Goal: Communication & Community: Share content

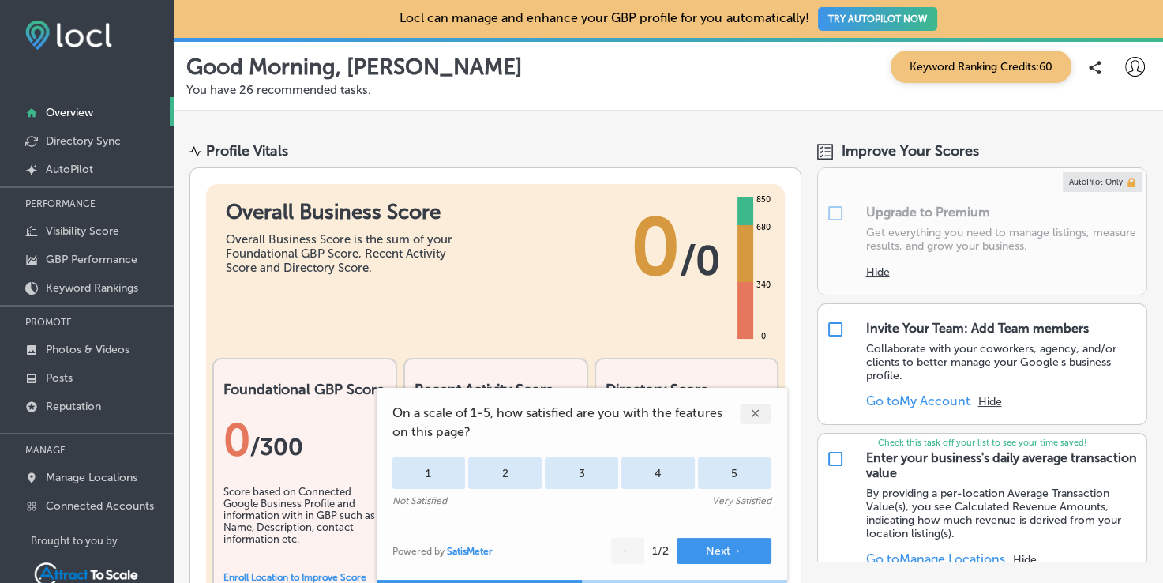
click at [321, 245] on div "Overall Business Score is the sum of your Foundational GBP Score, Recent Activi…" at bounding box center [344, 253] width 237 height 43
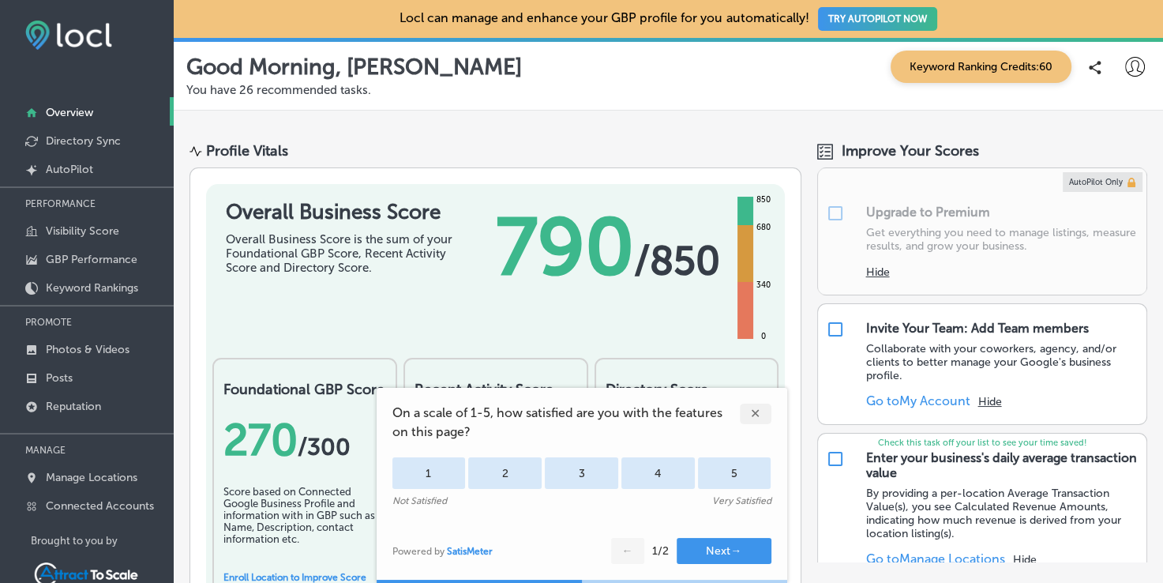
click at [767, 415] on div "✕" at bounding box center [756, 414] width 32 height 21
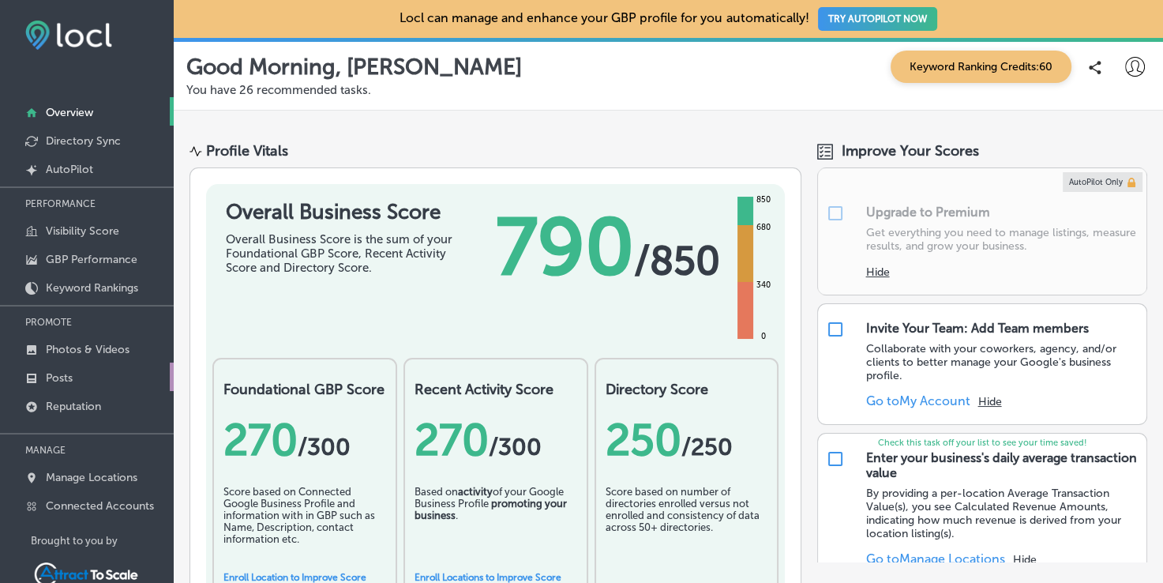
click at [87, 383] on link "Posts" at bounding box center [87, 377] width 174 height 28
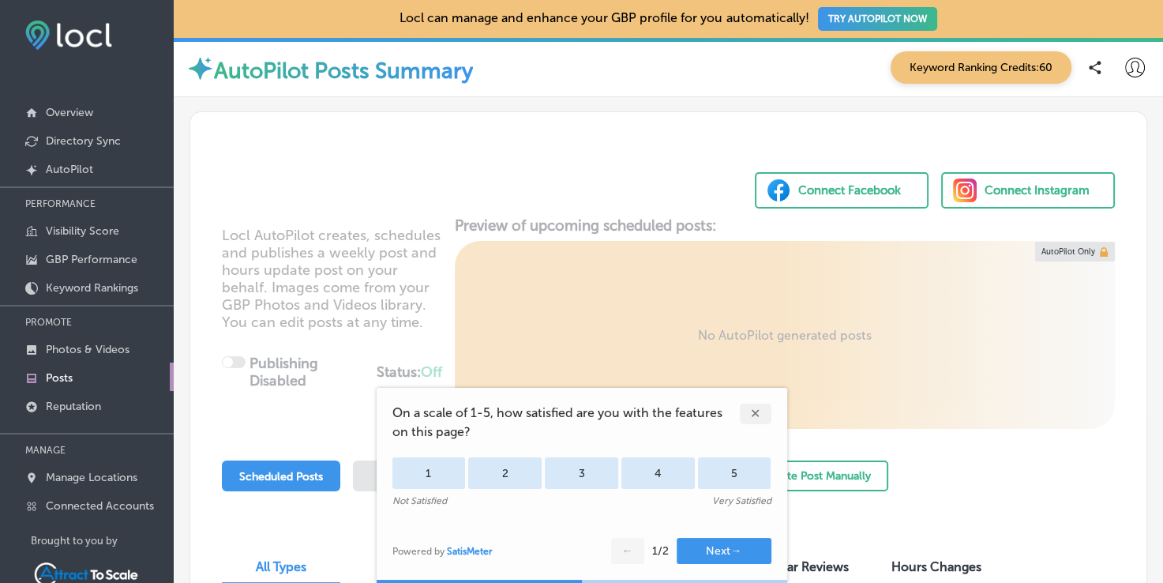
click at [749, 407] on div "✕" at bounding box center [756, 414] width 32 height 21
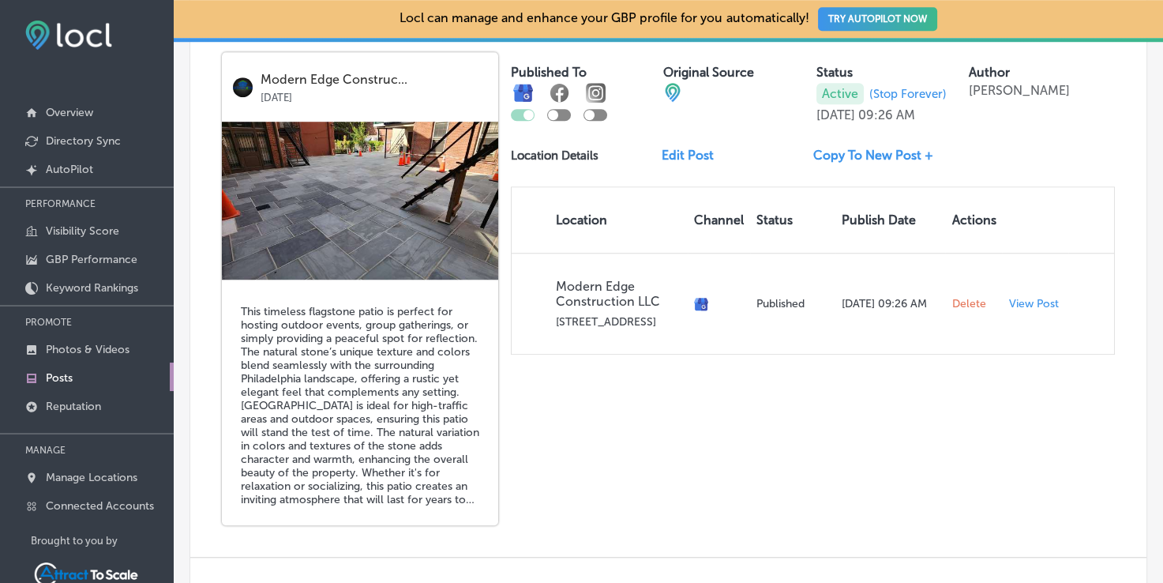
scroll to position [1132, 0]
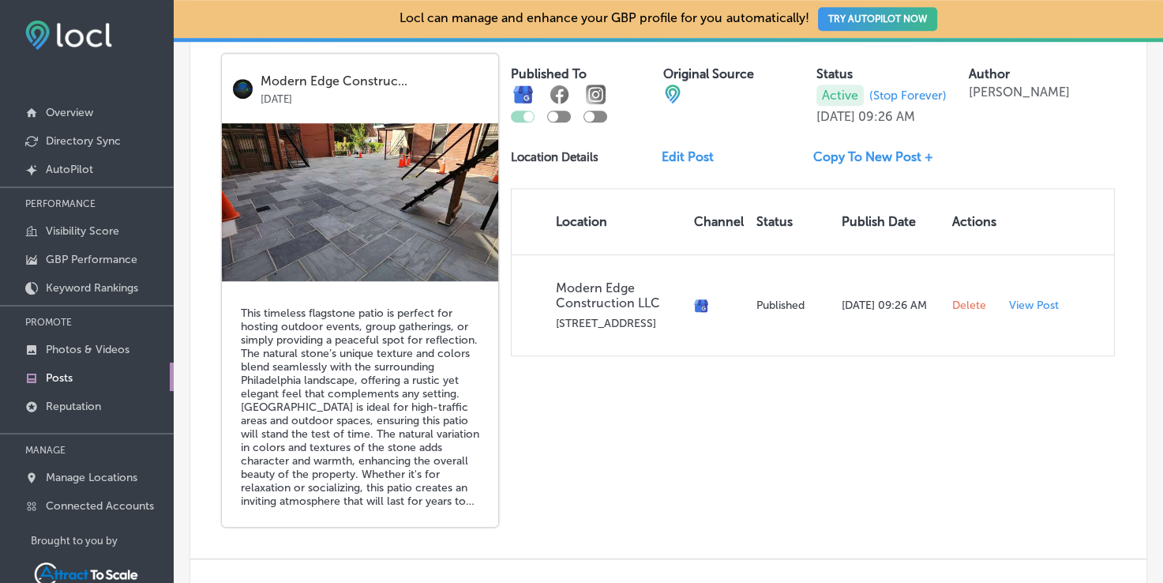
click at [548, 114] on div at bounding box center [553, 116] width 10 height 10
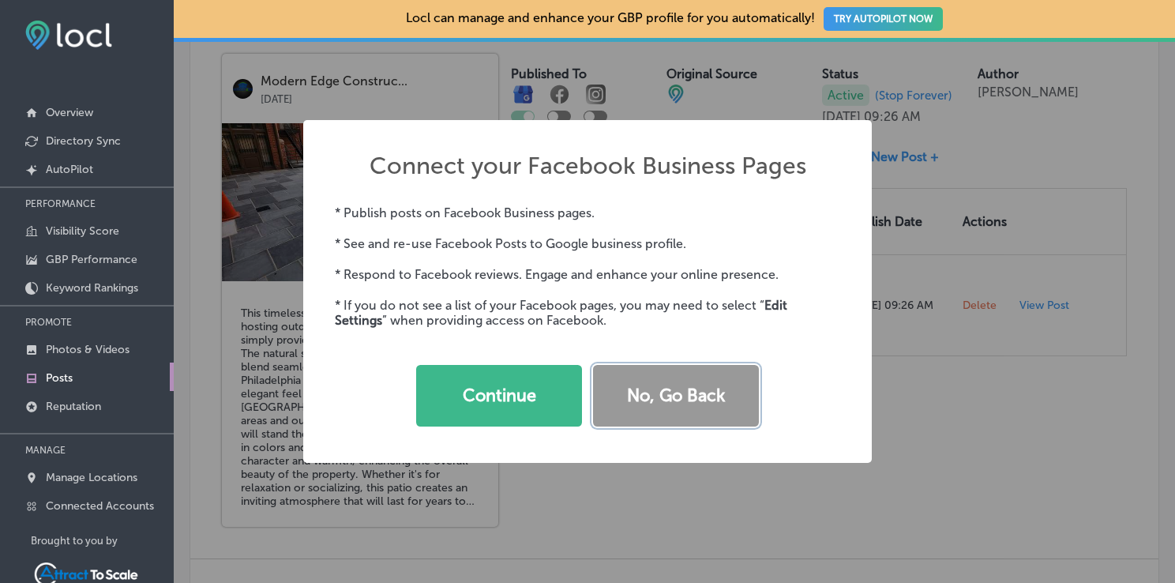
click at [678, 404] on button "No, Go Back" at bounding box center [676, 396] width 166 height 62
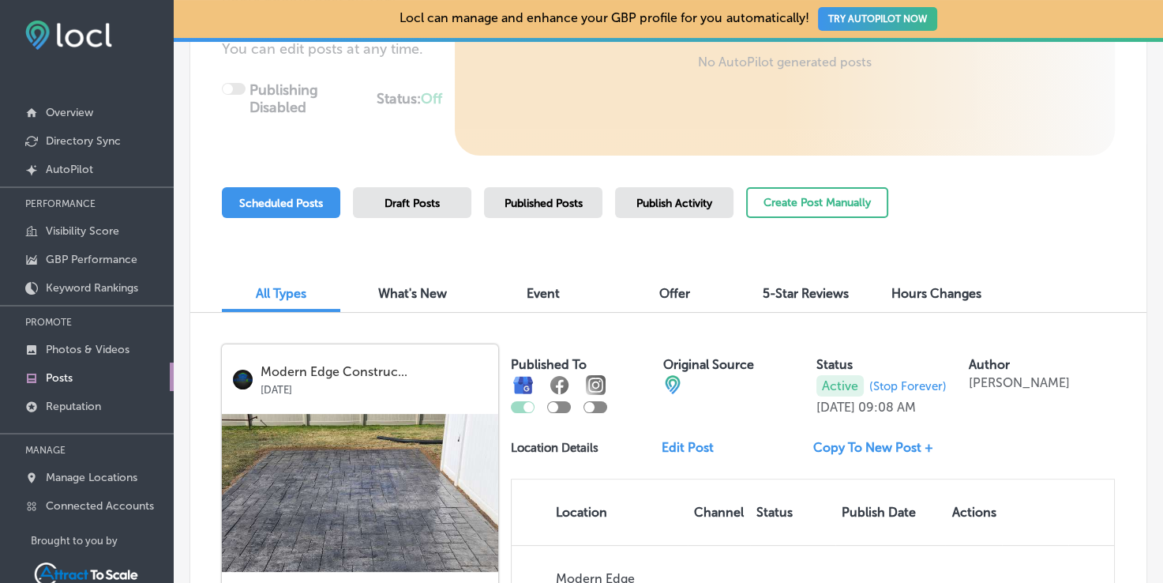
scroll to position [0, 0]
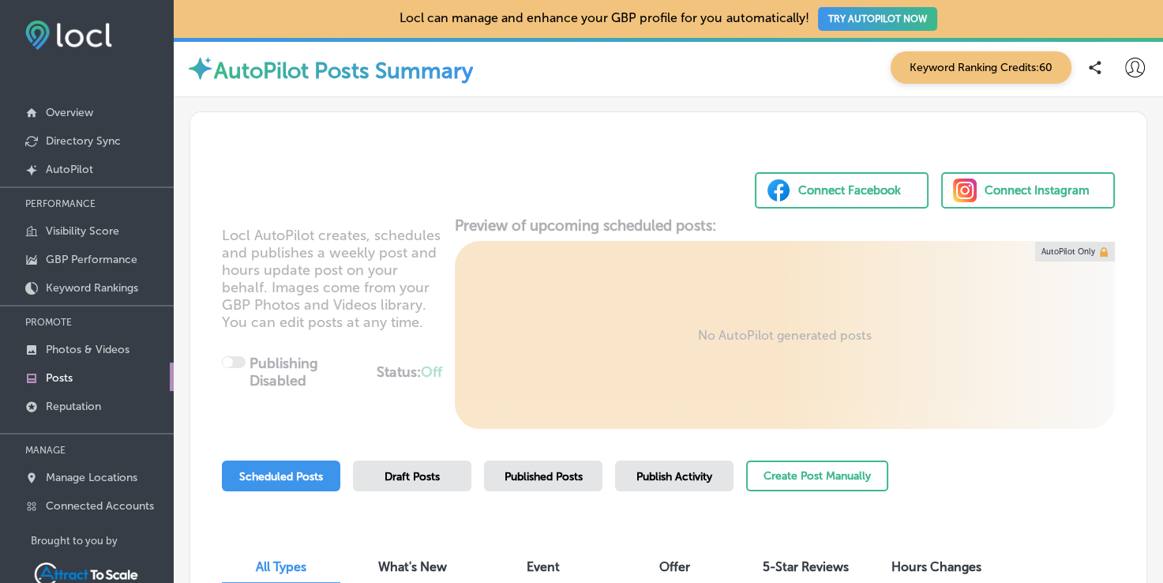
click at [435, 348] on div "Locl AutoPilot creates, schedules and publishes a weekly post and hours update …" at bounding box center [668, 322] width 957 height 212
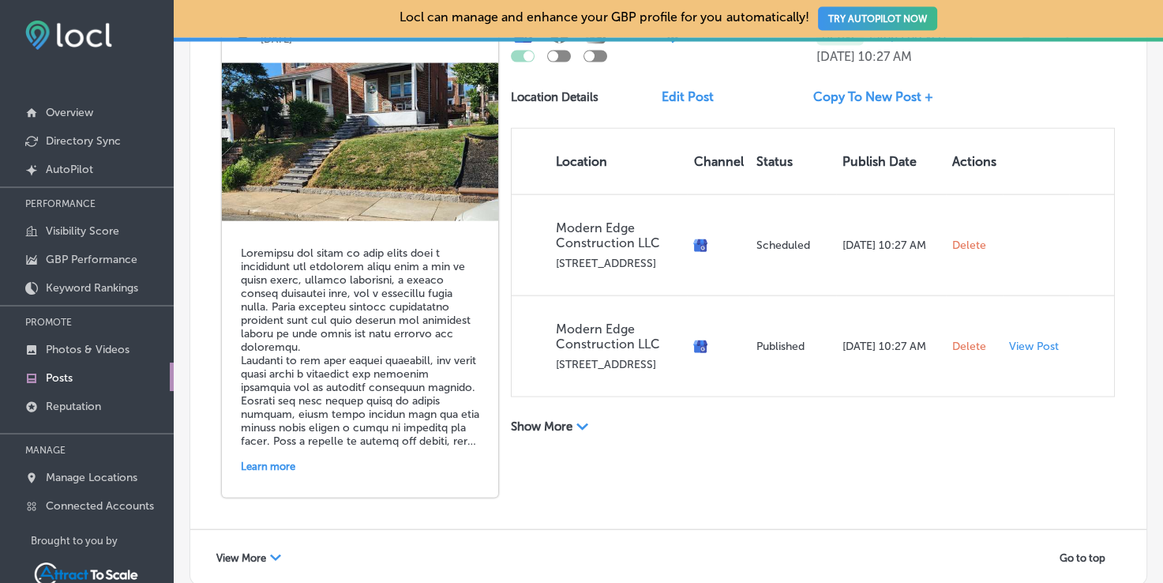
scroll to position [3445, 0]
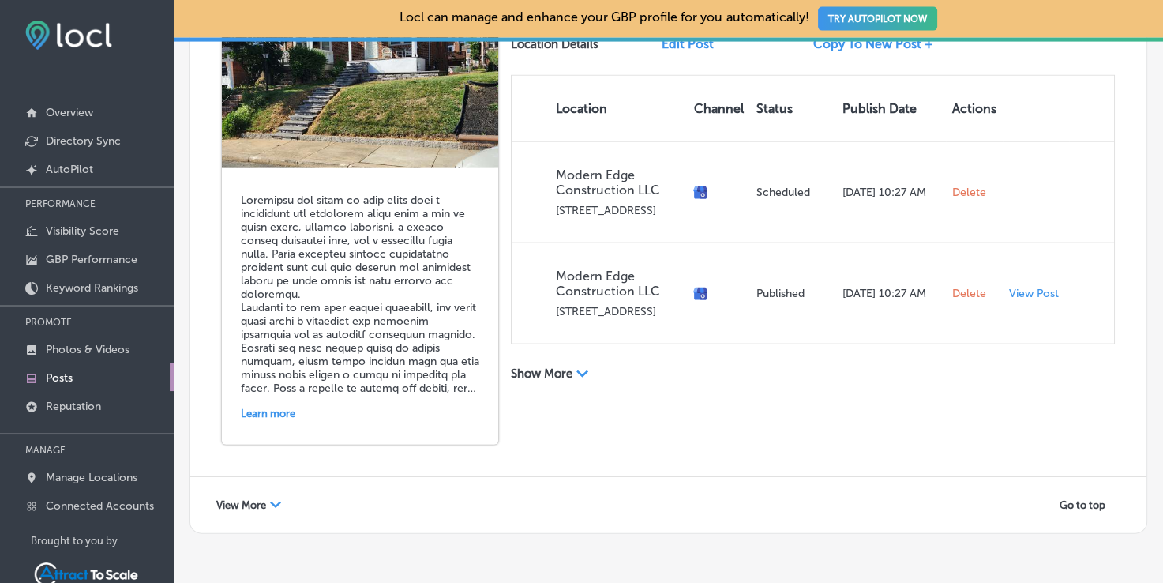
click at [245, 499] on span "View More" at bounding box center [241, 505] width 50 height 12
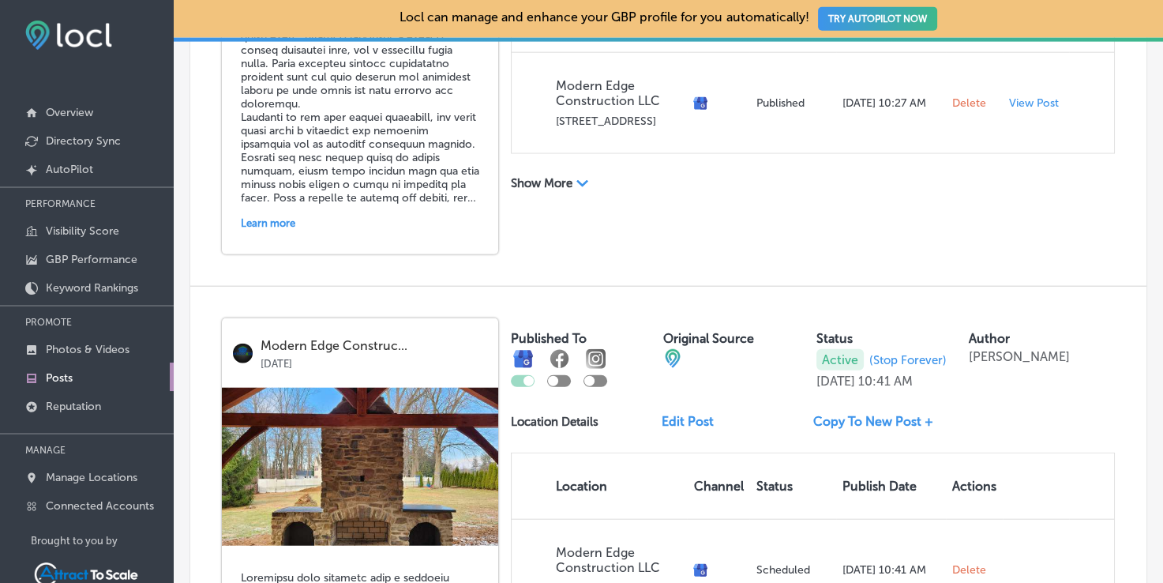
scroll to position [3715, 0]
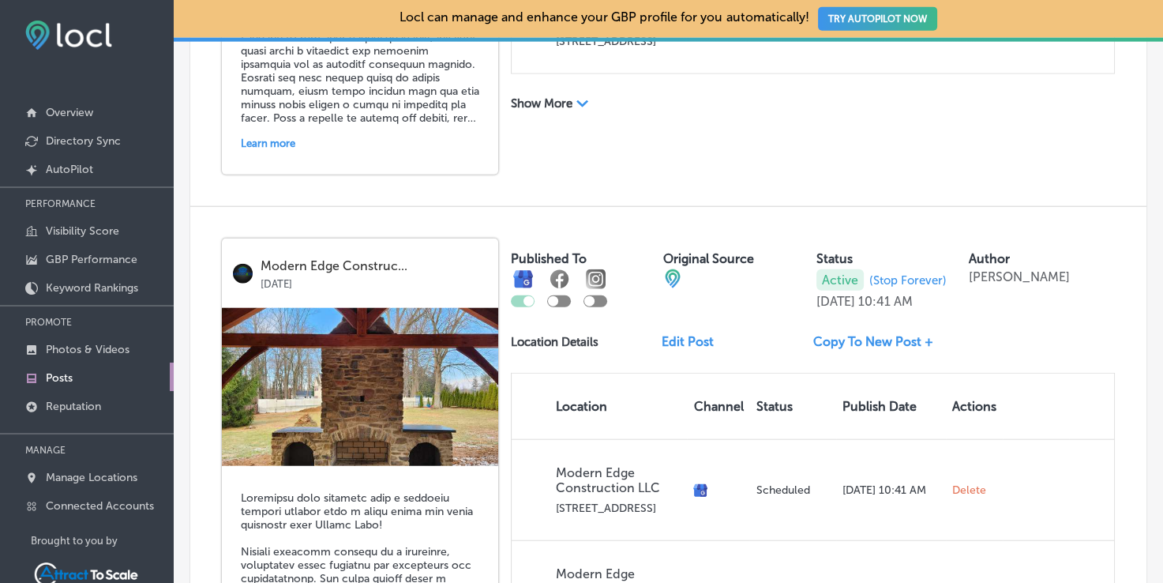
click at [585, 355] on div "Published To Original Source Status Active (Stop Forever) Sep 22, 2025 10:41 AM…" at bounding box center [813, 441] width 604 height 404
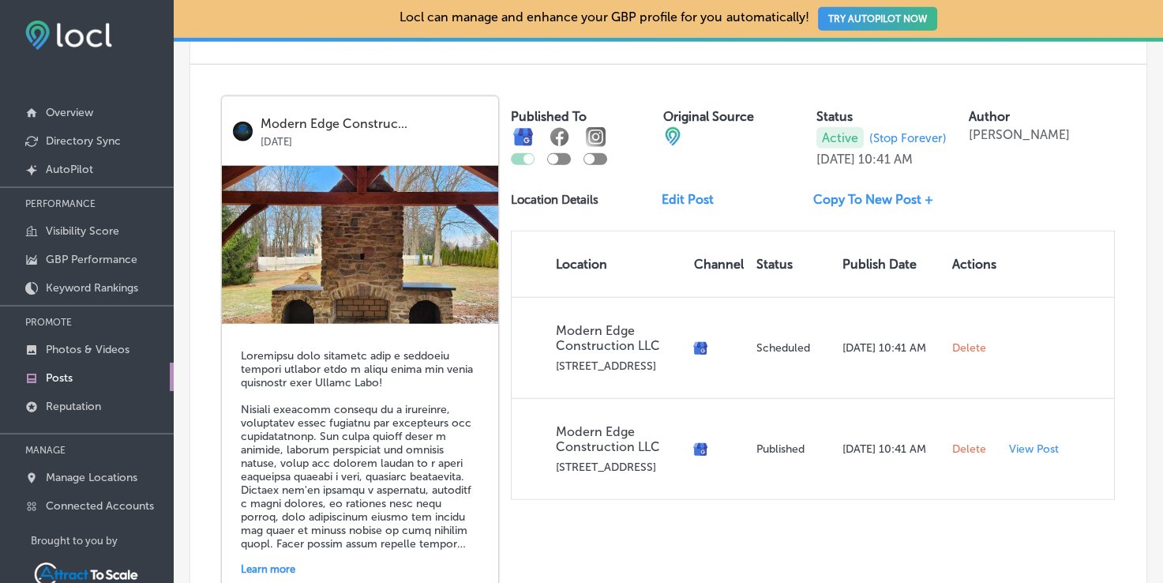
scroll to position [4011, 0]
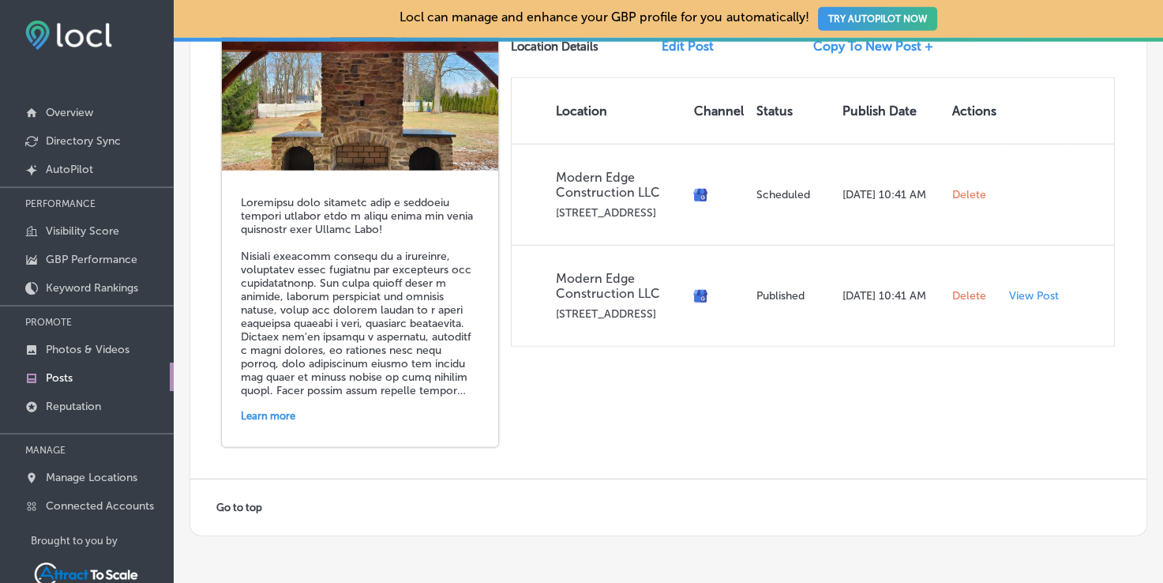
click at [622, 460] on div "Modern Edge Construc... Sep 22, 2025 Learn more Published To Original Source St…" at bounding box center [668, 195] width 957 height 567
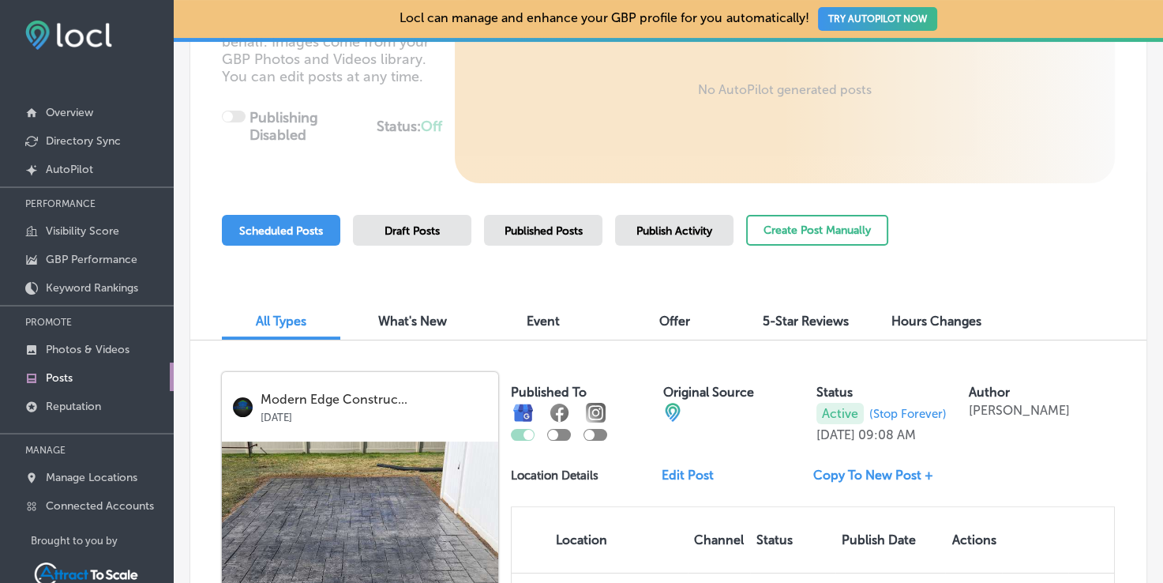
scroll to position [0, 0]
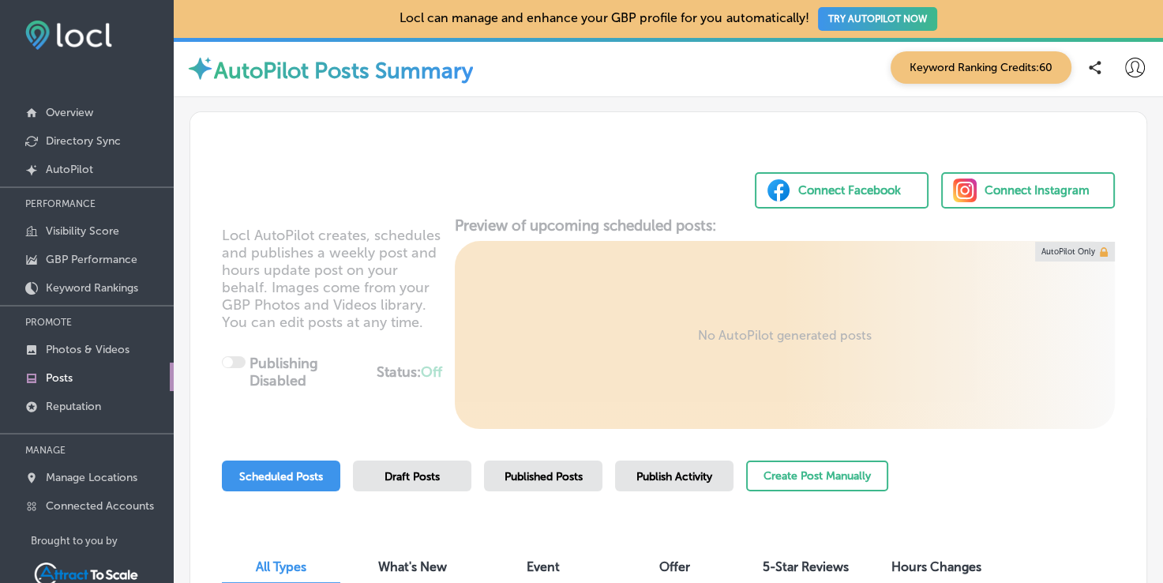
click at [817, 183] on div "Connect Facebook" at bounding box center [850, 191] width 103 height 24
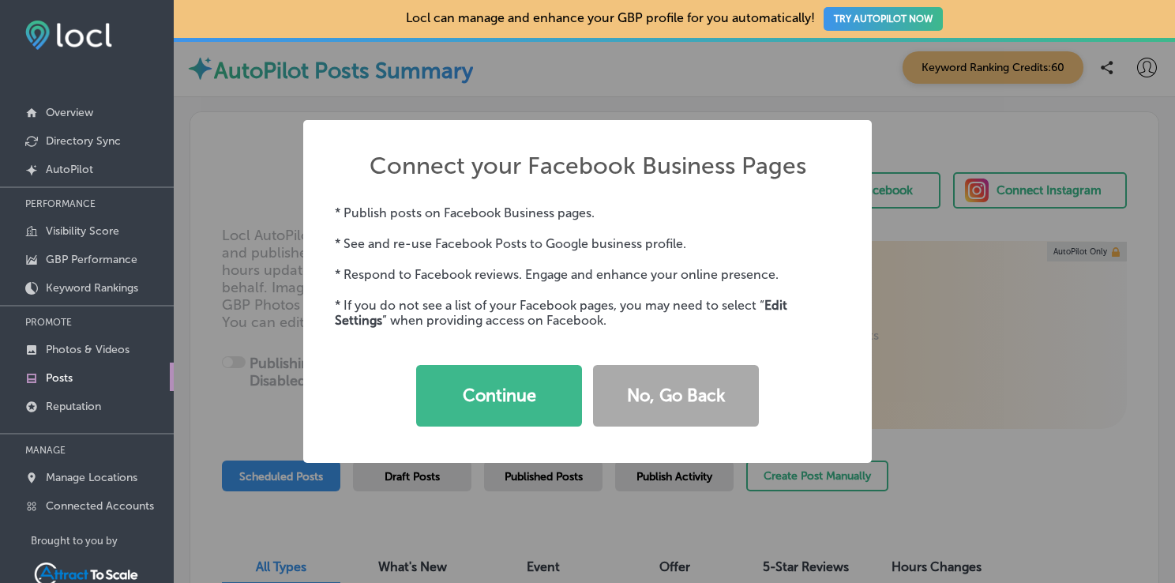
click at [648, 83] on div "Connect your Facebook Business Pages × * Publish posts on Facebook Business pag…" at bounding box center [587, 291] width 1175 height 583
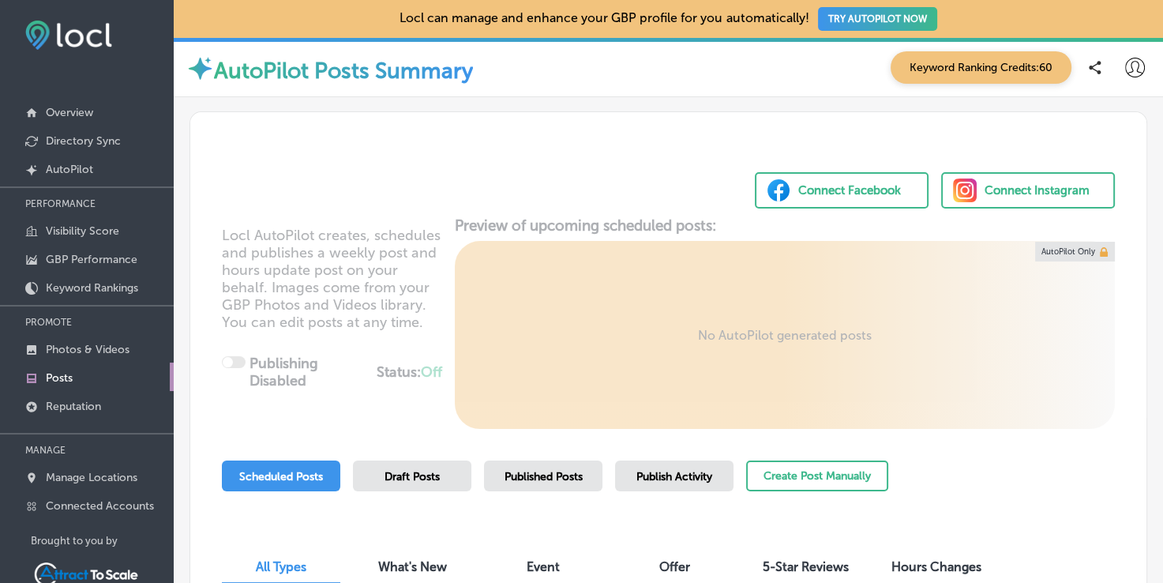
drag, startPoint x: 774, startPoint y: 179, endPoint x: 748, endPoint y: 197, distance: 31.8
click at [755, 197] on button "Connect Facebook" at bounding box center [842, 190] width 174 height 36
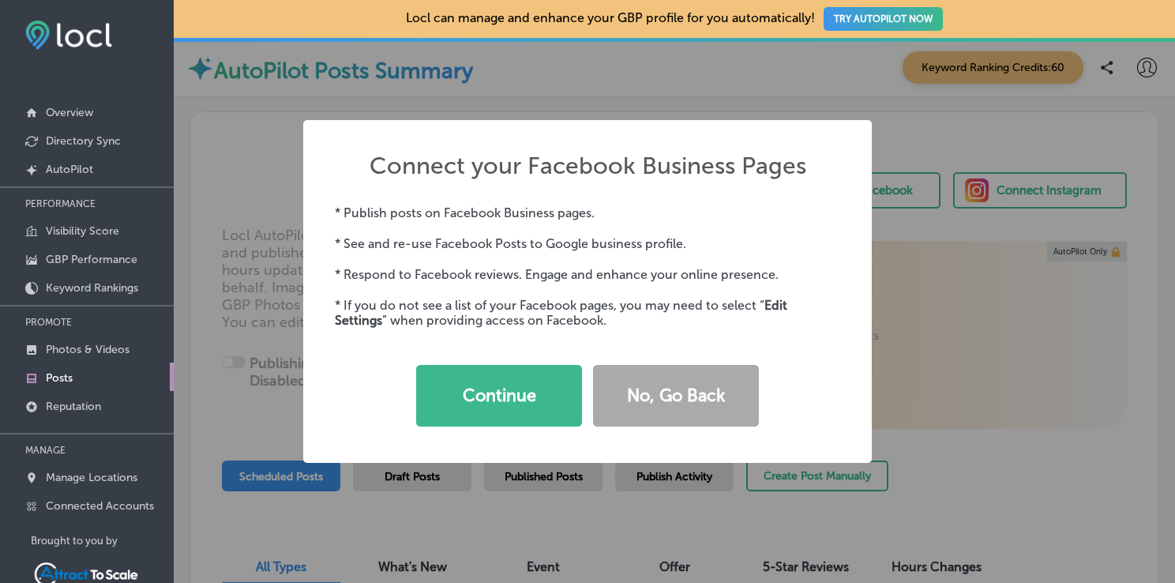
click at [727, 88] on div "Connect your Facebook Business Pages × * Publish posts on Facebook Business pag…" at bounding box center [587, 291] width 1175 height 583
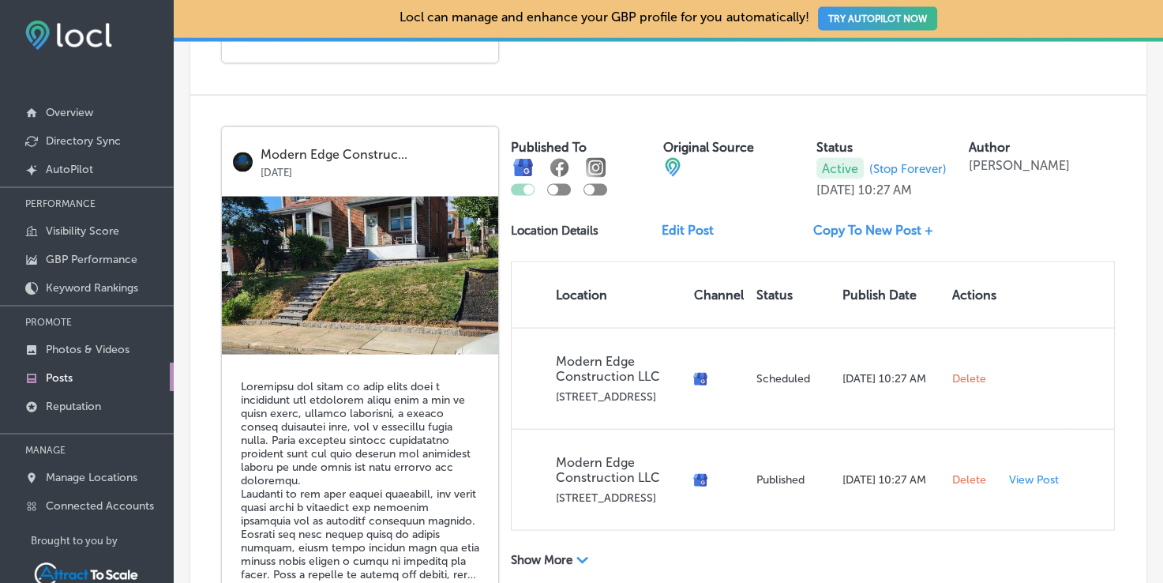
scroll to position [3257, 0]
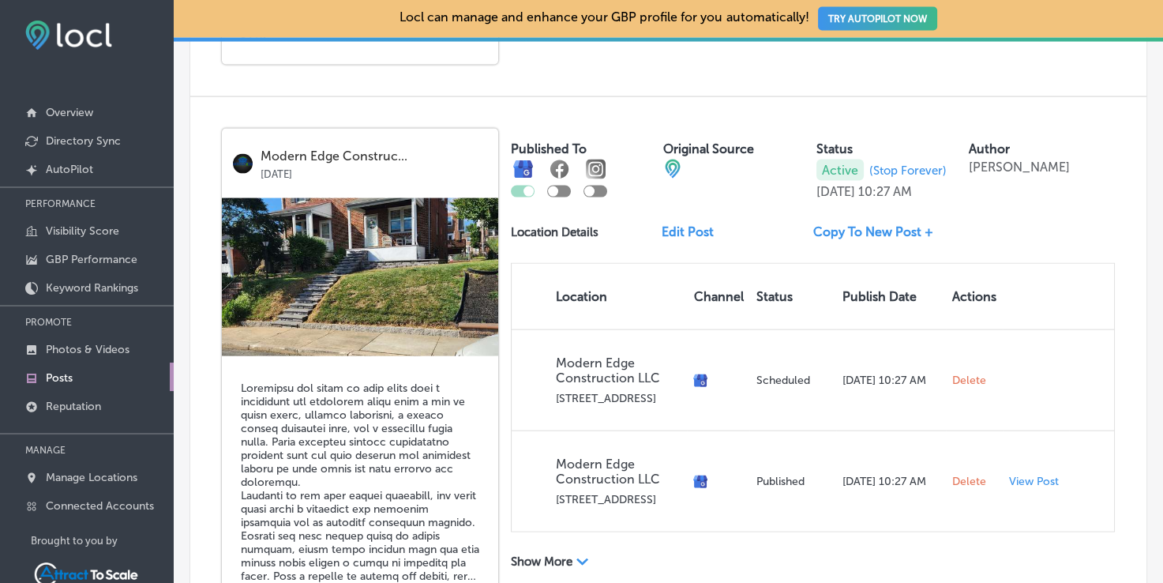
drag, startPoint x: 636, startPoint y: 524, endPoint x: 630, endPoint y: 534, distance: 12.1
click at [630, 541] on div "Show More Path Created with Sketch." at bounding box center [813, 555] width 604 height 29
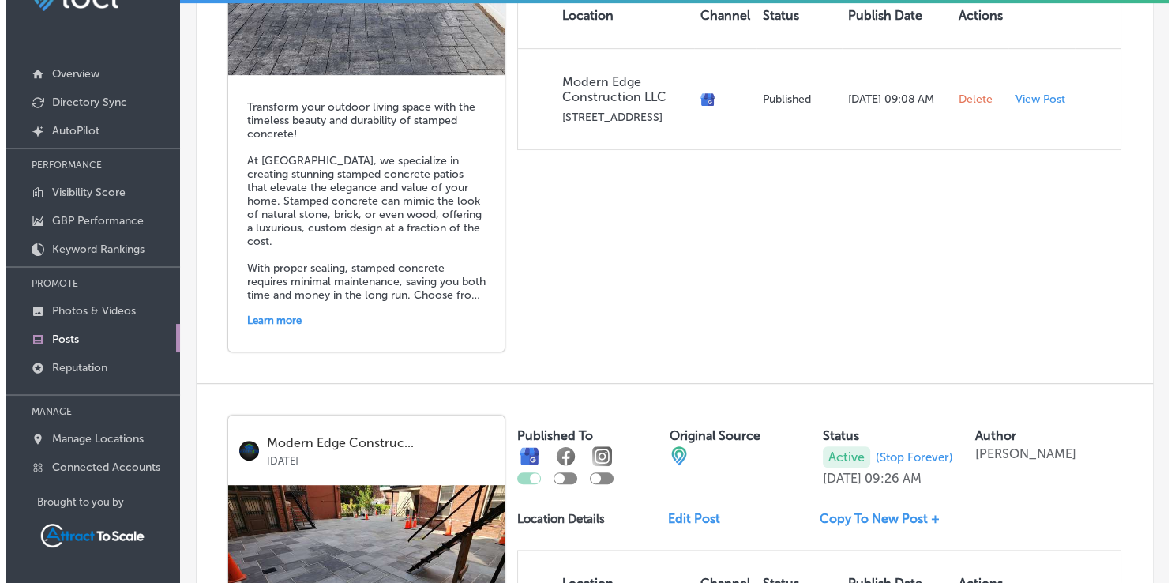
scroll to position [0, 0]
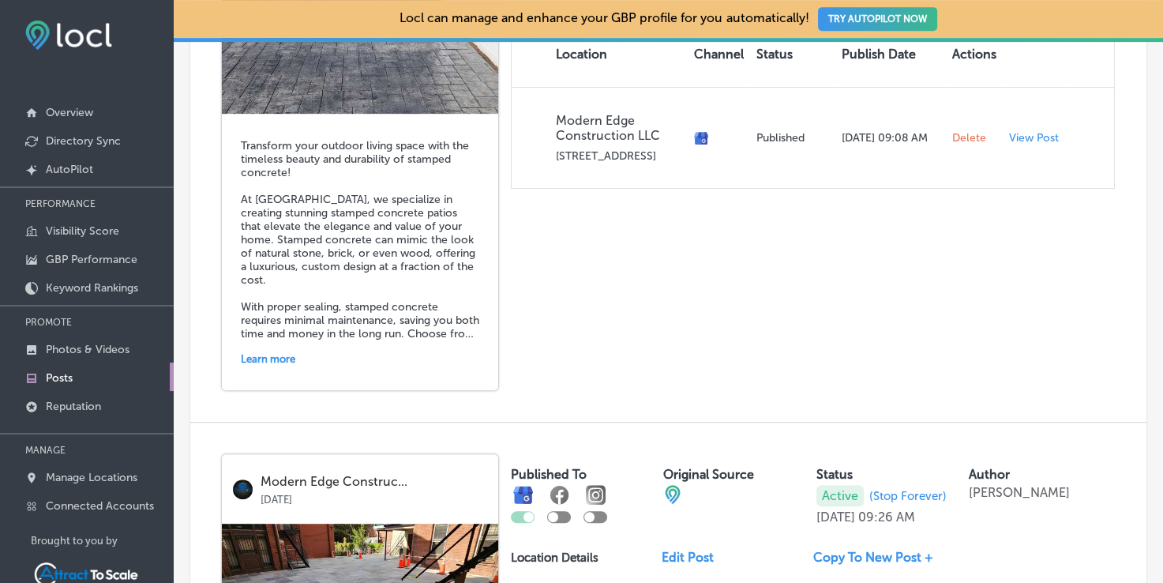
click at [864, 17] on button "TRY AUTOPILOT NOW" at bounding box center [877, 19] width 119 height 24
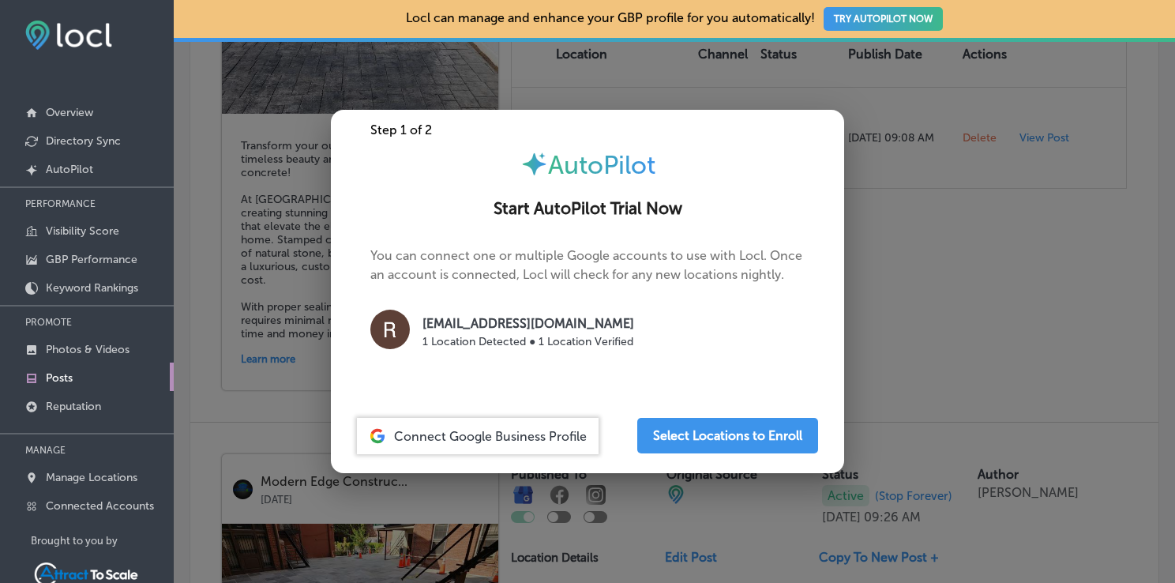
drag, startPoint x: 491, startPoint y: 436, endPoint x: 449, endPoint y: 441, distance: 42.1
click at [449, 441] on span "Connect Google Business Profile" at bounding box center [490, 436] width 193 height 15
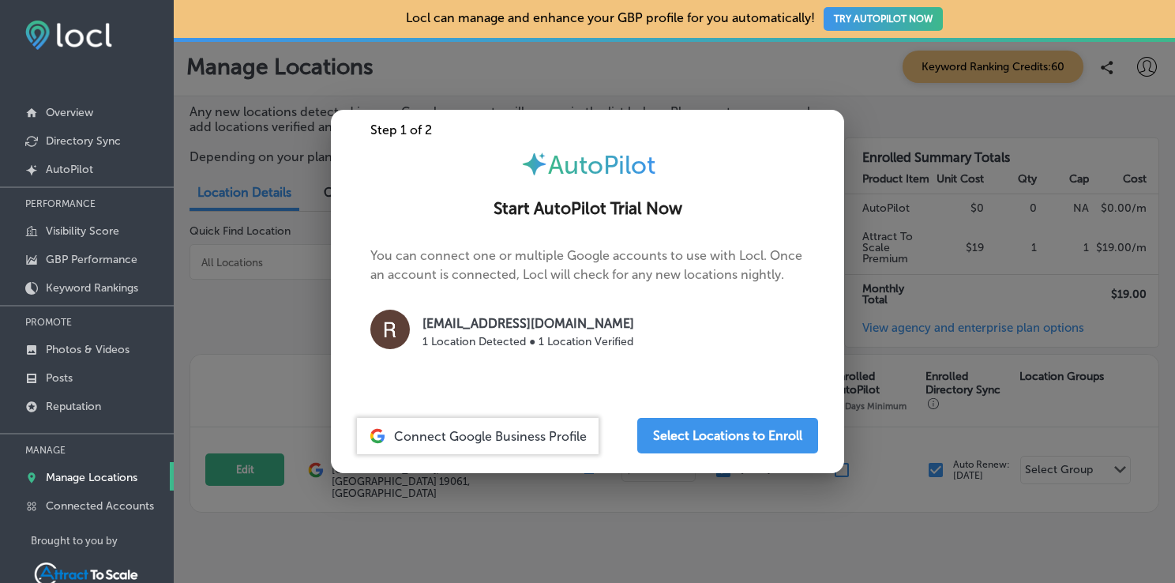
click at [787, 83] on div at bounding box center [587, 291] width 1175 height 583
